Goal: Task Accomplishment & Management: Manage account settings

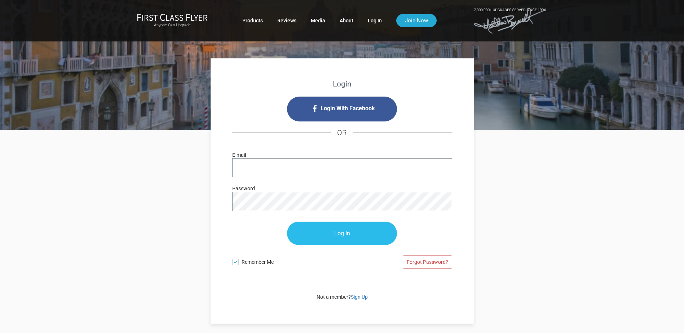
type input "[PERSON_NAME][EMAIL_ADDRESS][DOMAIN_NAME]"
click at [344, 233] on input "Log In" at bounding box center [342, 233] width 110 height 23
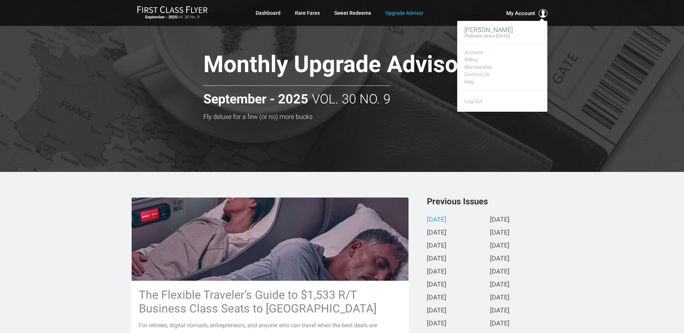
click at [533, 10] on span "My Account" at bounding box center [520, 13] width 29 height 9
click at [488, 66] on link "Membership" at bounding box center [503, 67] width 76 height 5
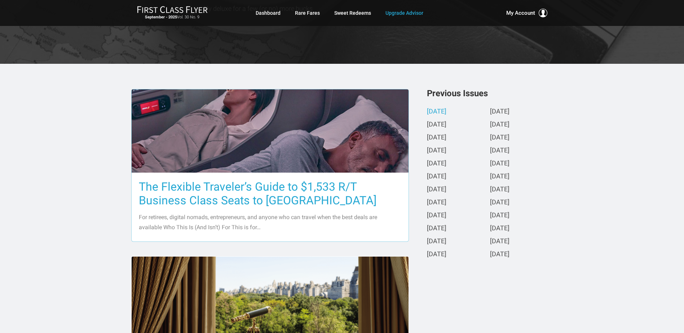
scroll to position [252, 0]
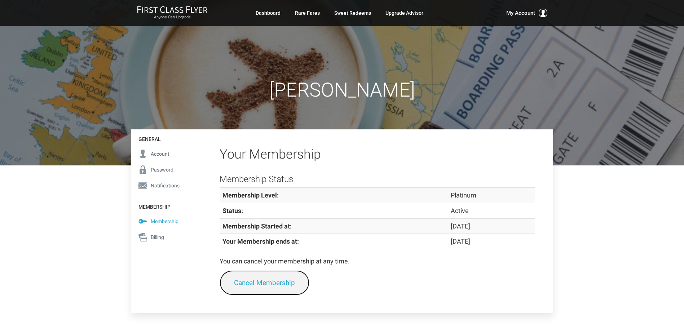
click at [270, 284] on link "Cancel Membership" at bounding box center [265, 283] width 90 height 25
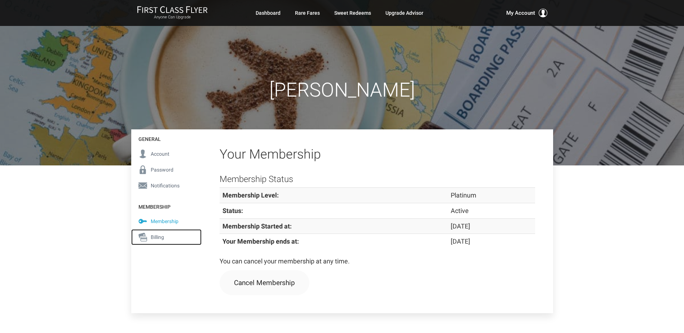
click at [157, 236] on span "Billing" at bounding box center [157, 237] width 13 height 8
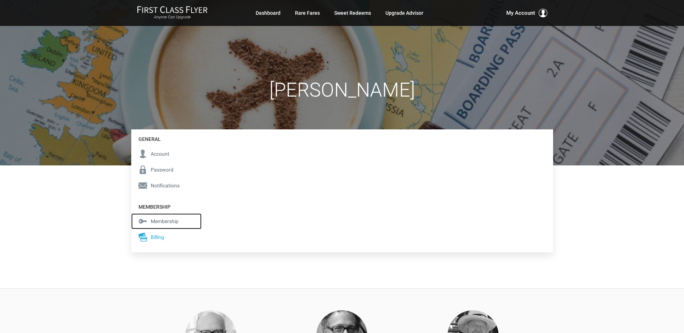
click at [168, 219] on span "Membership" at bounding box center [165, 221] width 28 height 8
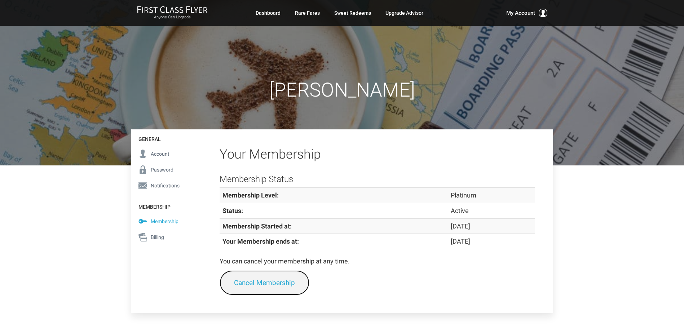
click at [288, 284] on link "Cancel Membership" at bounding box center [265, 283] width 90 height 25
